Goal: Information Seeking & Learning: Learn about a topic

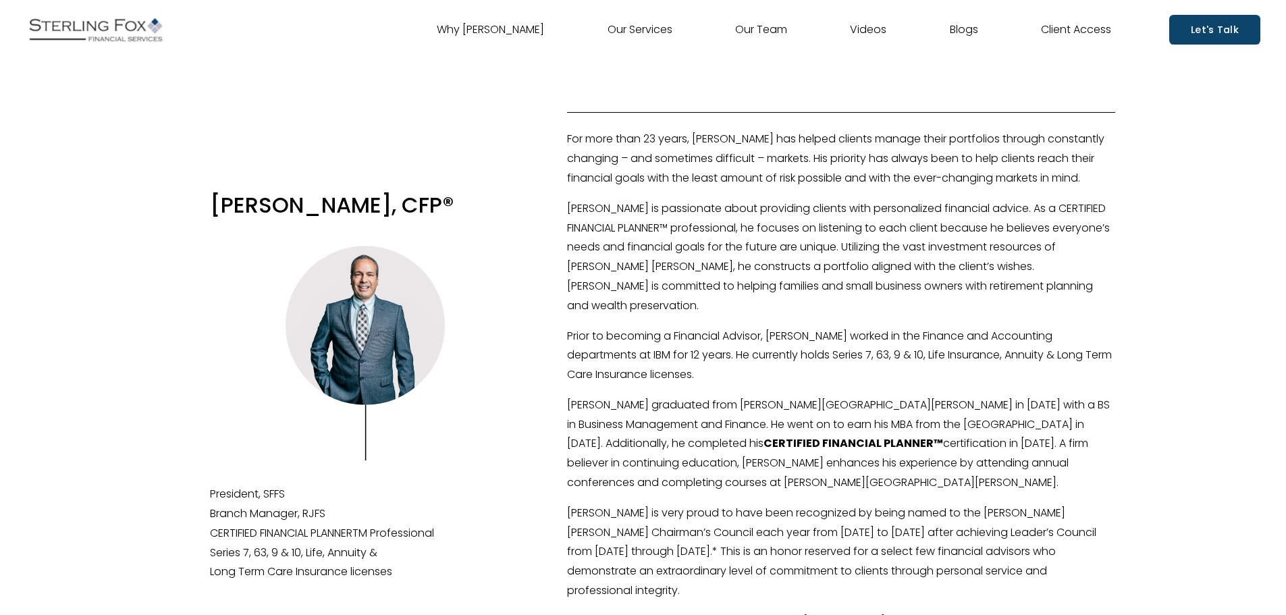
click at [750, 28] on link "Our Team" at bounding box center [761, 30] width 52 height 22
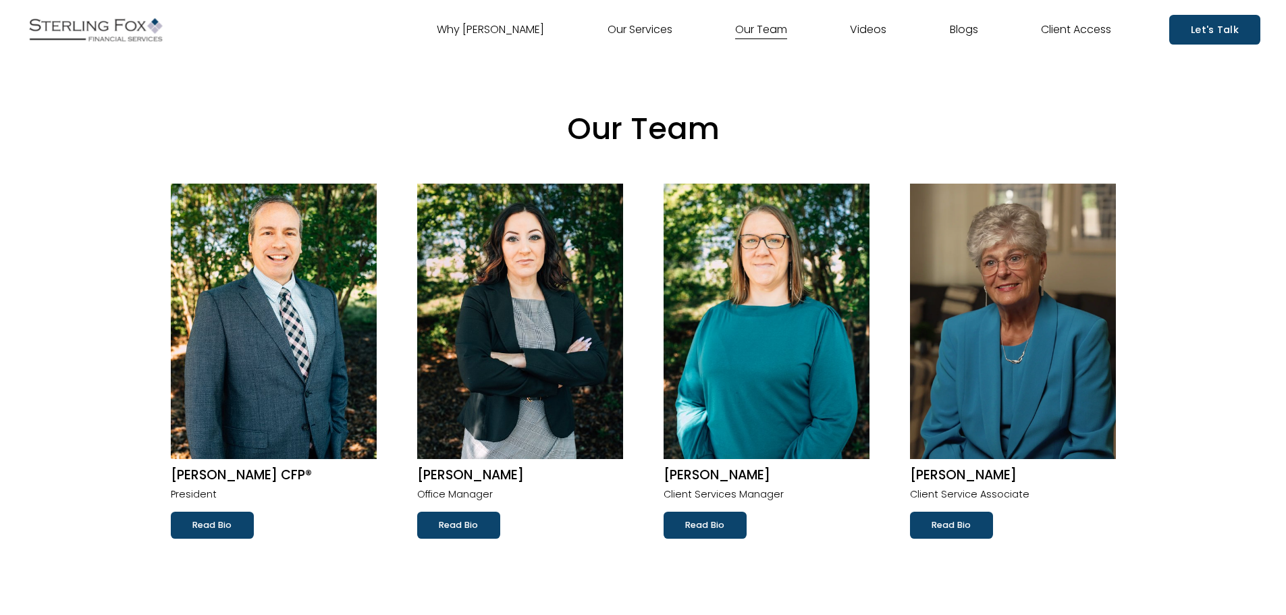
click at [269, 372] on img at bounding box center [274, 321] width 206 height 275
click at [229, 528] on link "Read Bio" at bounding box center [212, 525] width 83 height 27
